Goal: Find specific page/section: Find specific page/section

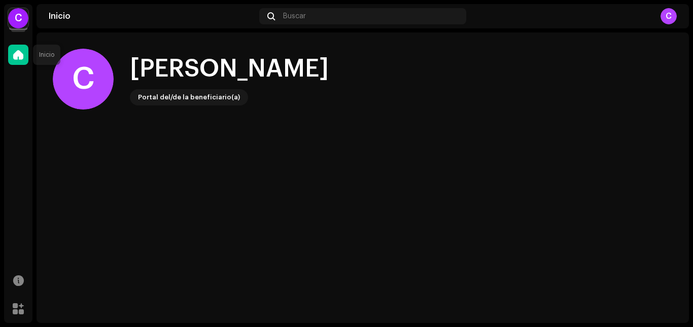
click at [19, 56] on span at bounding box center [18, 55] width 10 height 8
click at [21, 307] on span at bounding box center [18, 309] width 11 height 8
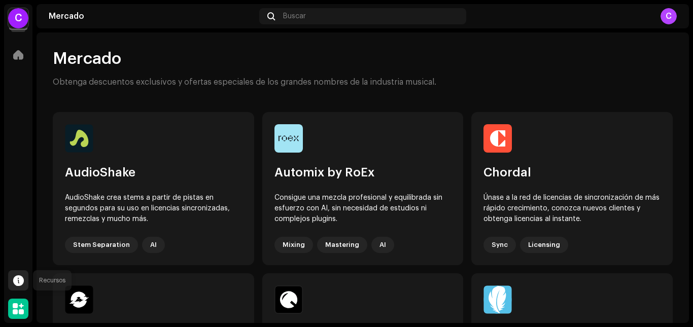
click at [19, 281] on span at bounding box center [18, 281] width 11 height 8
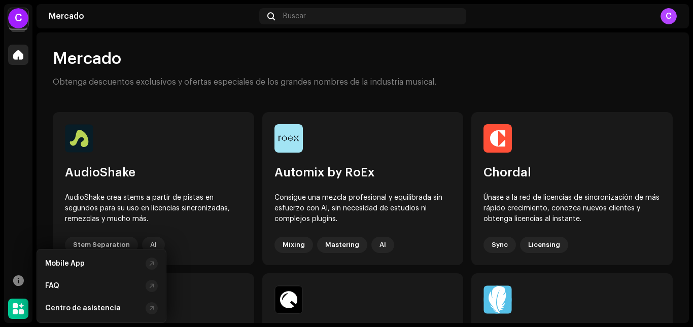
click at [15, 64] on div at bounding box center [18, 55] width 20 height 20
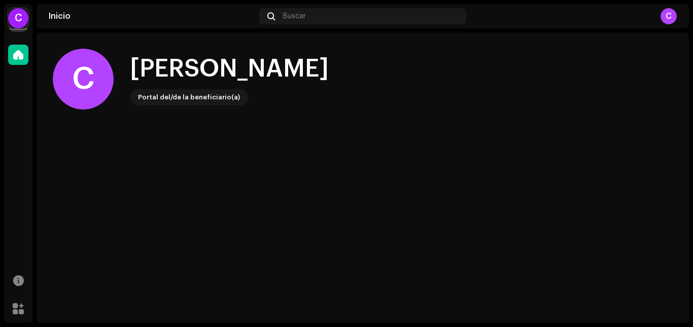
click at [11, 21] on div "C" at bounding box center [18, 18] width 20 height 20
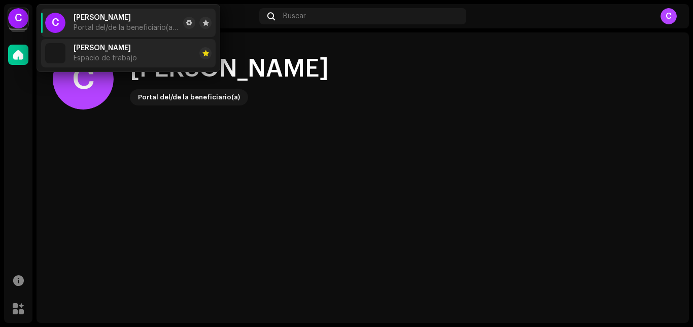
click at [136, 51] on li "[PERSON_NAME] de trabajo" at bounding box center [128, 53] width 175 height 28
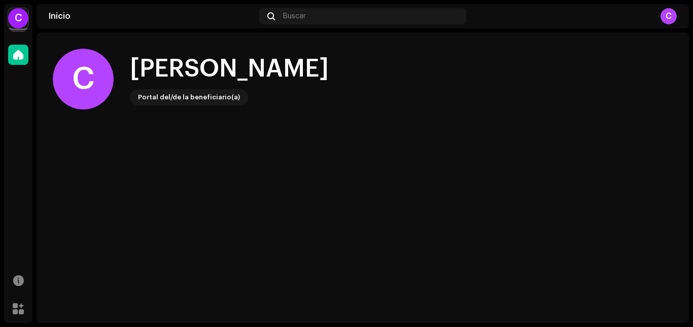
click at [206, 94] on div "Portal del/de la beneficiario(a)" at bounding box center [189, 97] width 102 height 12
drag, startPoint x: 310, startPoint y: 33, endPoint x: 325, endPoint y: 19, distance: 21.2
click at [311, 33] on div "C Hola, , Carlos Portal del/de la beneficiario(a)" at bounding box center [363, 87] width 620 height 110
click at [329, 17] on div "Buscar" at bounding box center [362, 16] width 207 height 16
click at [672, 17] on div "C" at bounding box center [669, 16] width 16 height 16
